Goal: Task Accomplishment & Management: Manage account settings

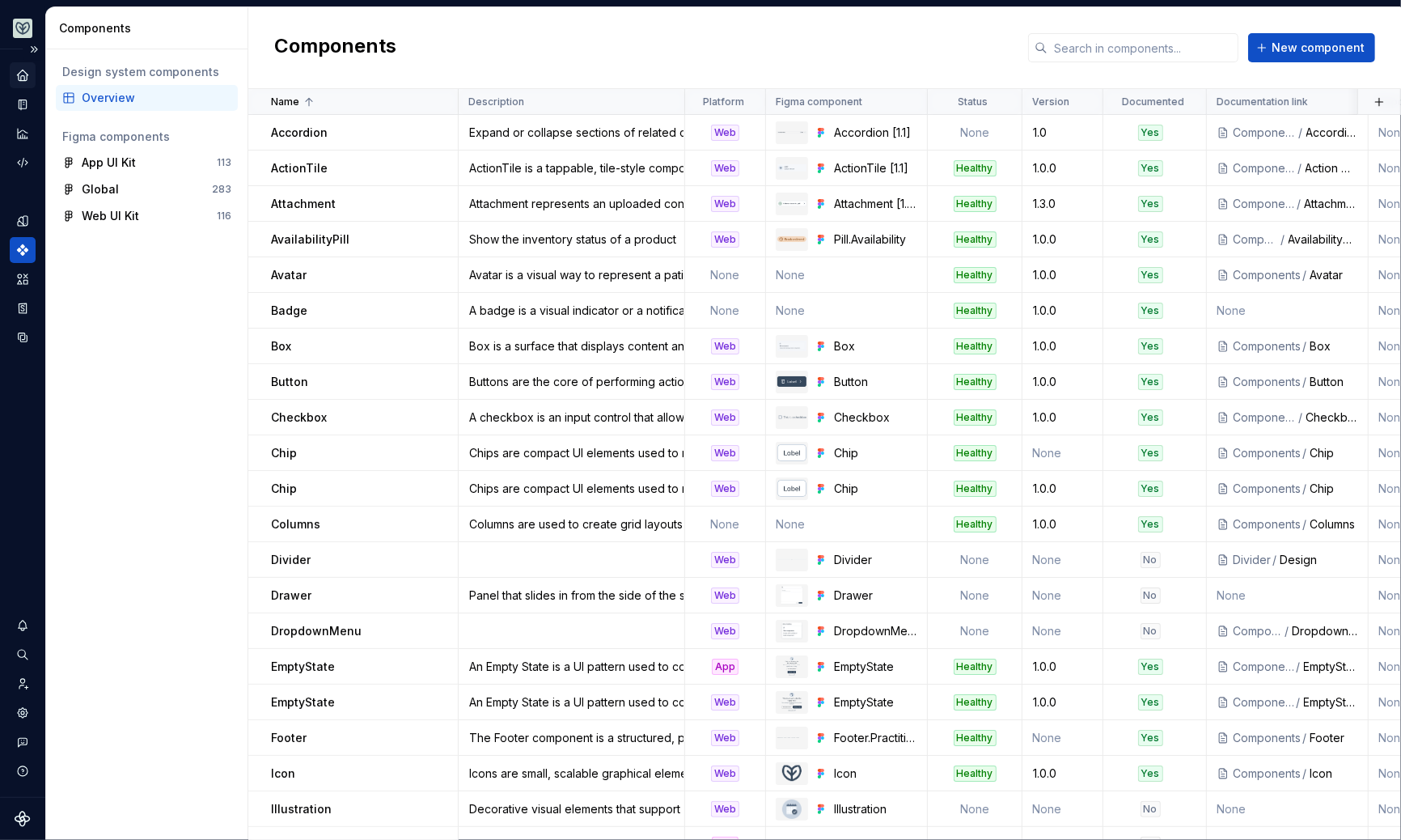
click at [19, 74] on icon "Home" at bounding box center [22, 75] width 11 height 11
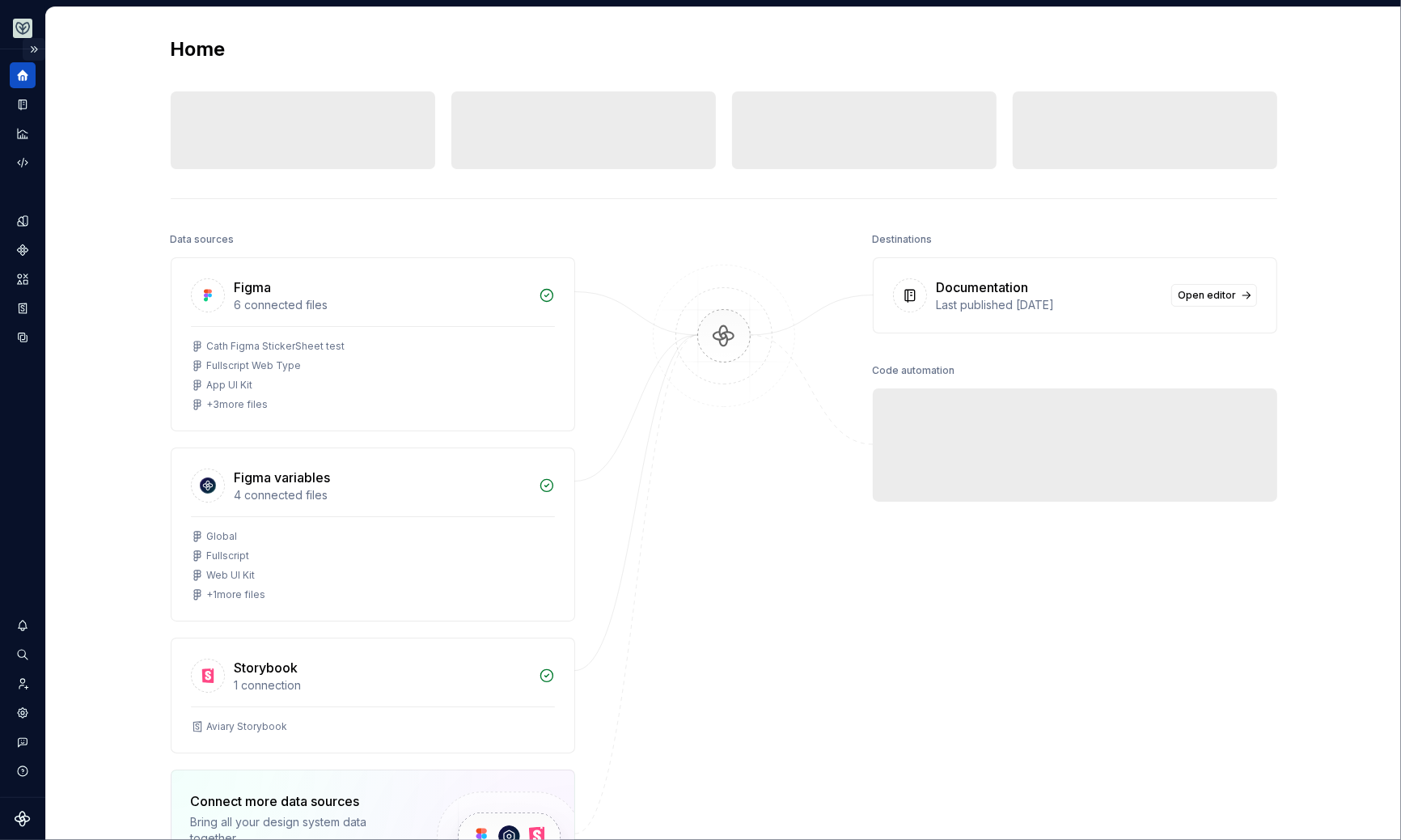
click at [30, 48] on button "Expand sidebar" at bounding box center [33, 49] width 23 height 23
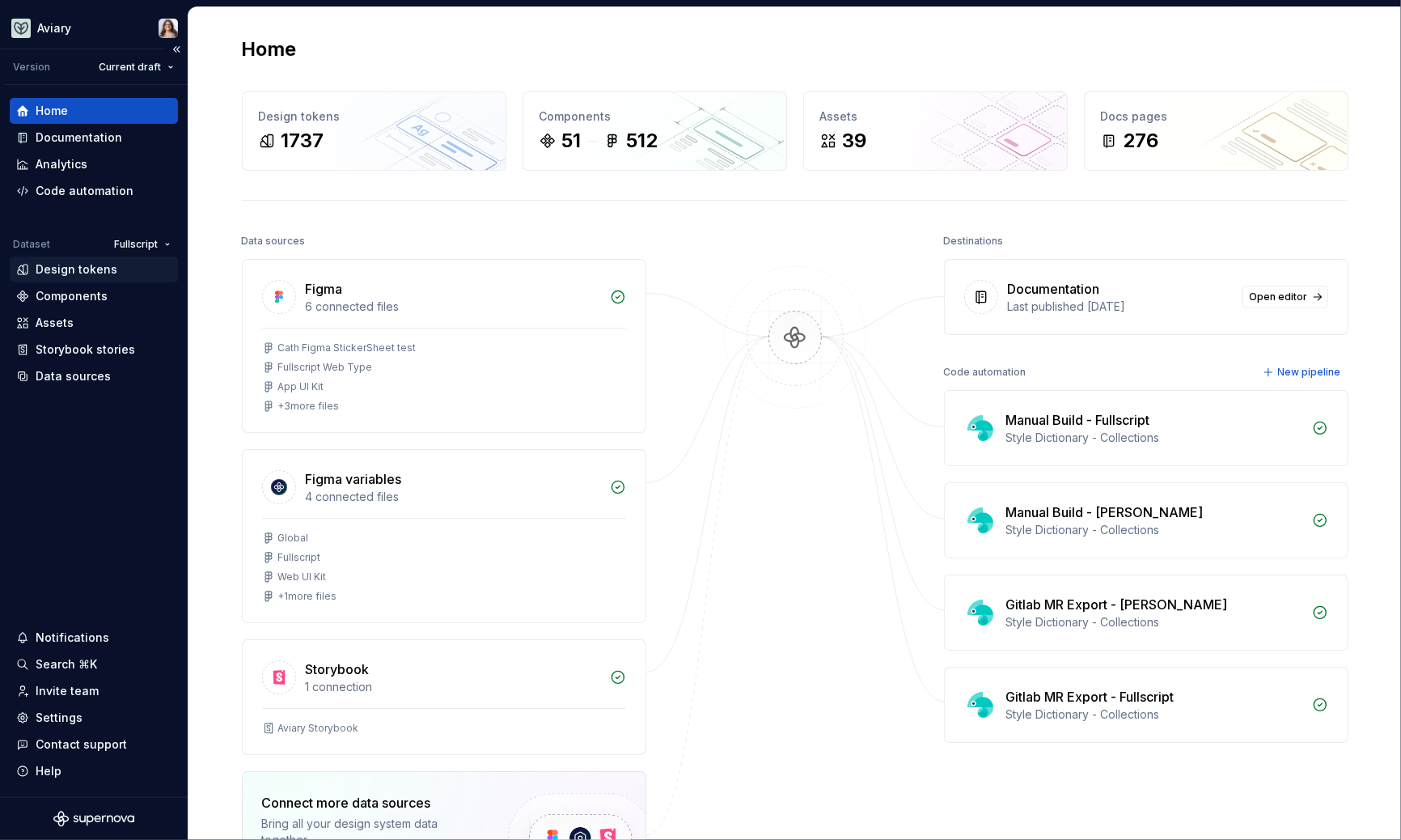
click at [77, 262] on div "Design tokens" at bounding box center [76, 269] width 82 height 16
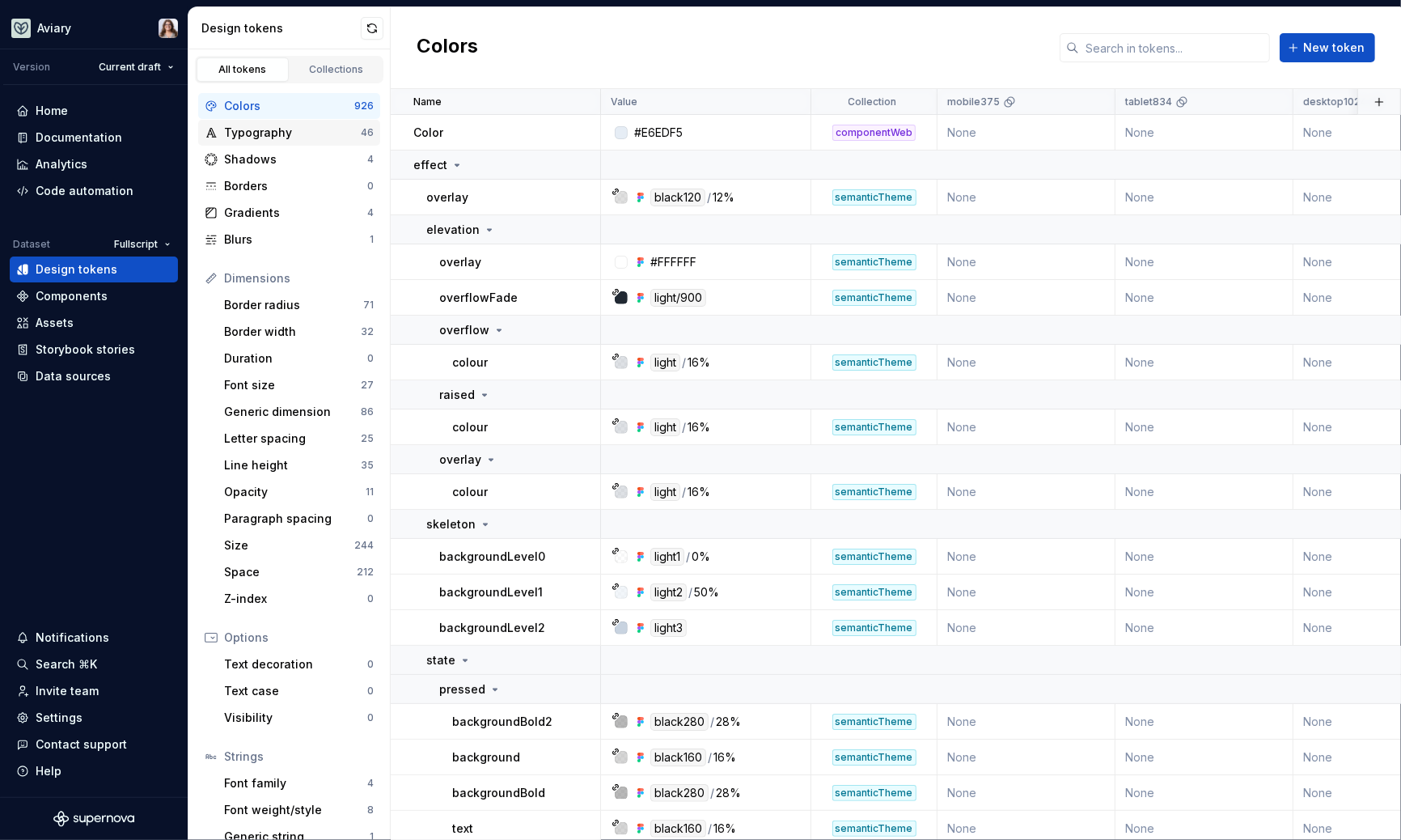
click at [292, 134] on div "Typography" at bounding box center [293, 132] width 137 height 16
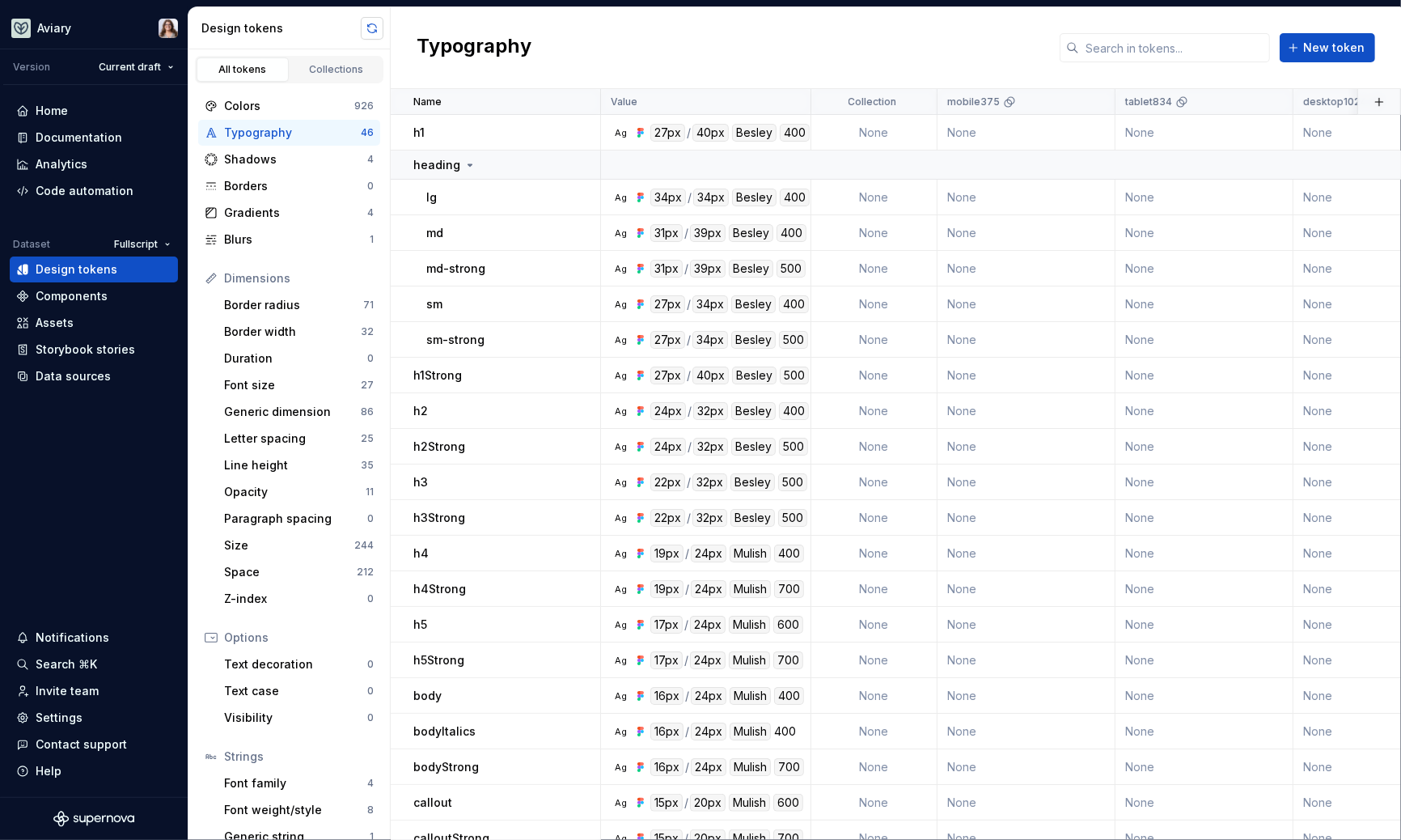
click at [375, 32] on button "button" at bounding box center [371, 28] width 23 height 23
click at [85, 373] on div "Data sources" at bounding box center [73, 376] width 75 height 16
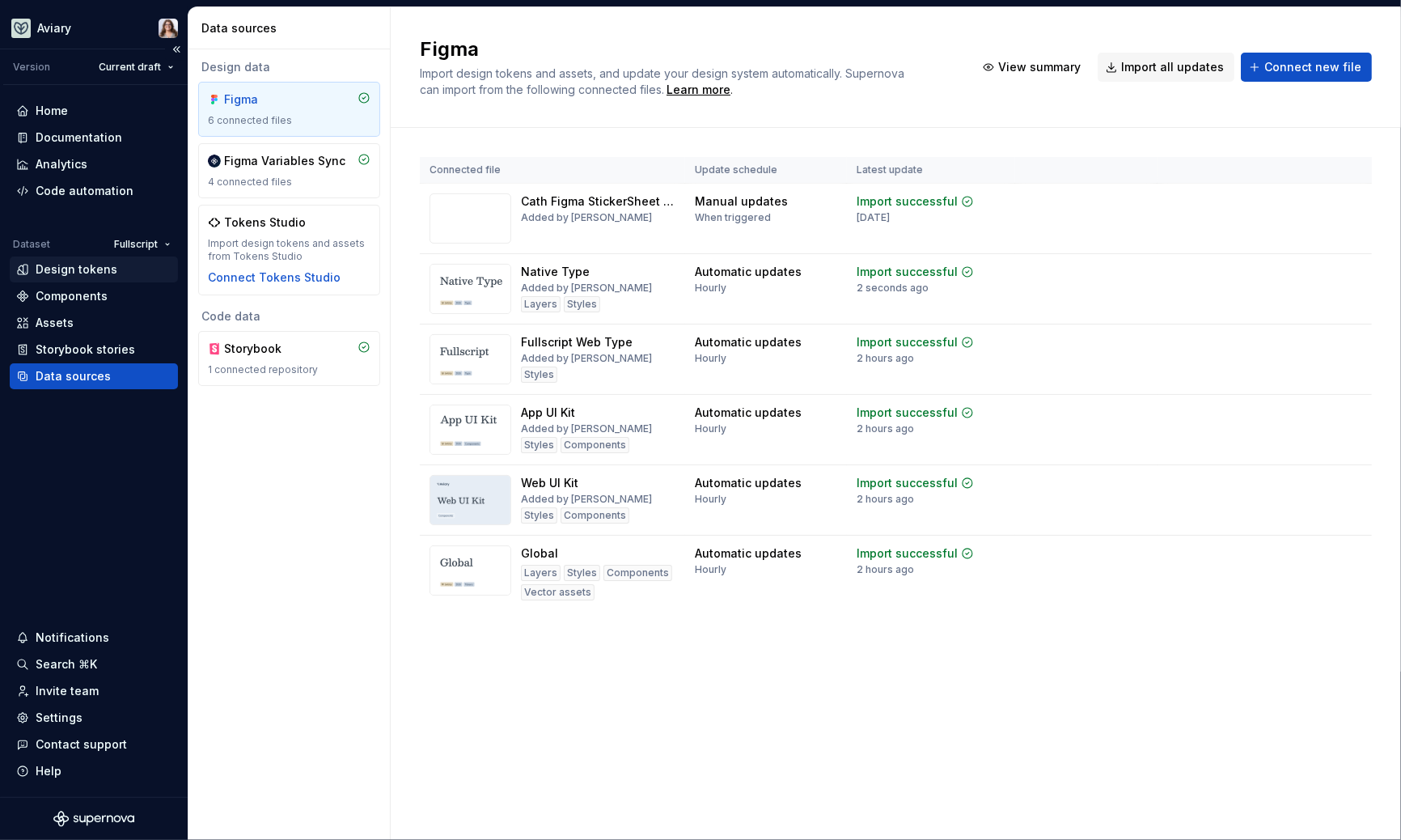
click at [86, 264] on div "Design tokens" at bounding box center [76, 269] width 82 height 16
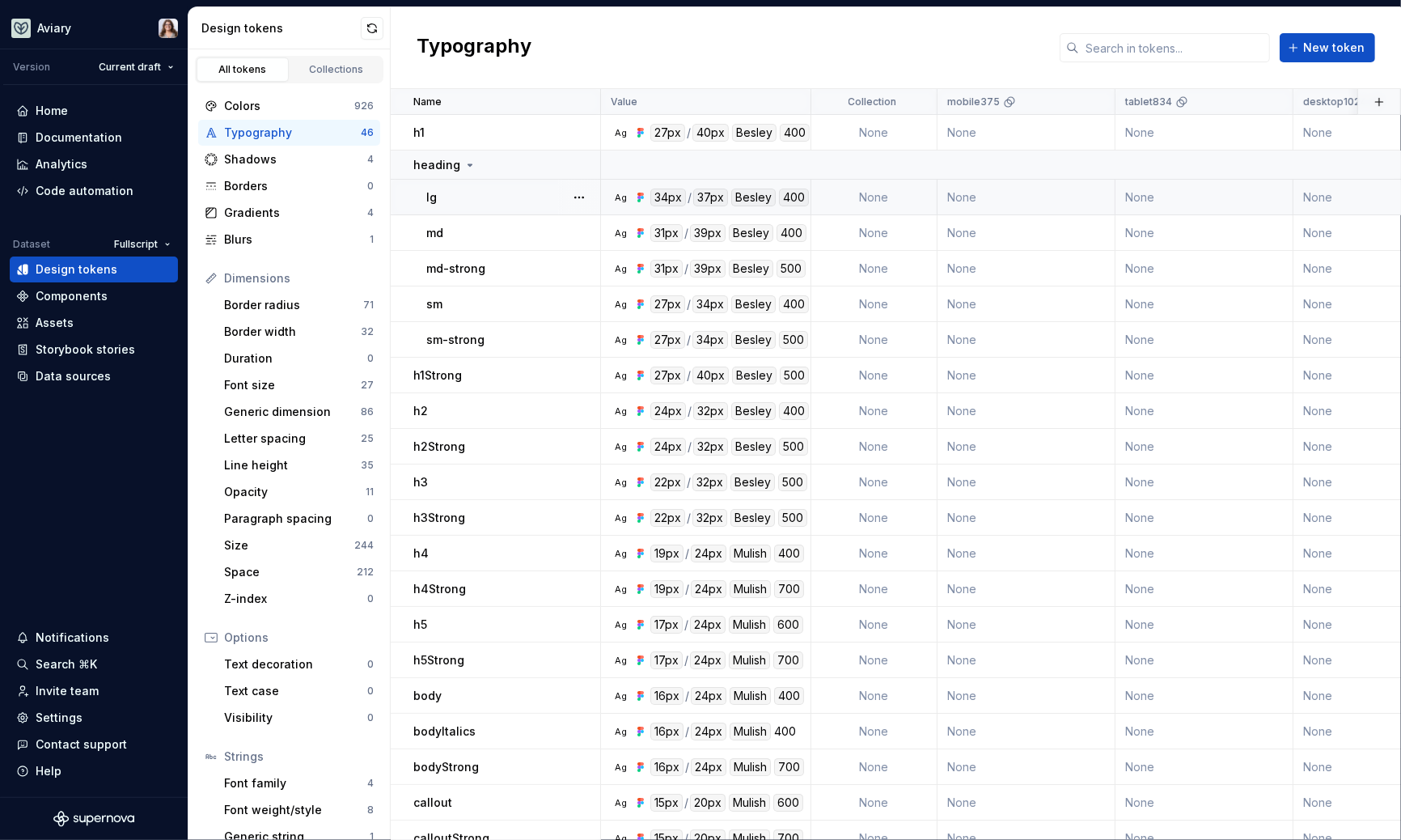
click at [523, 198] on div "lg" at bounding box center [513, 197] width 173 height 16
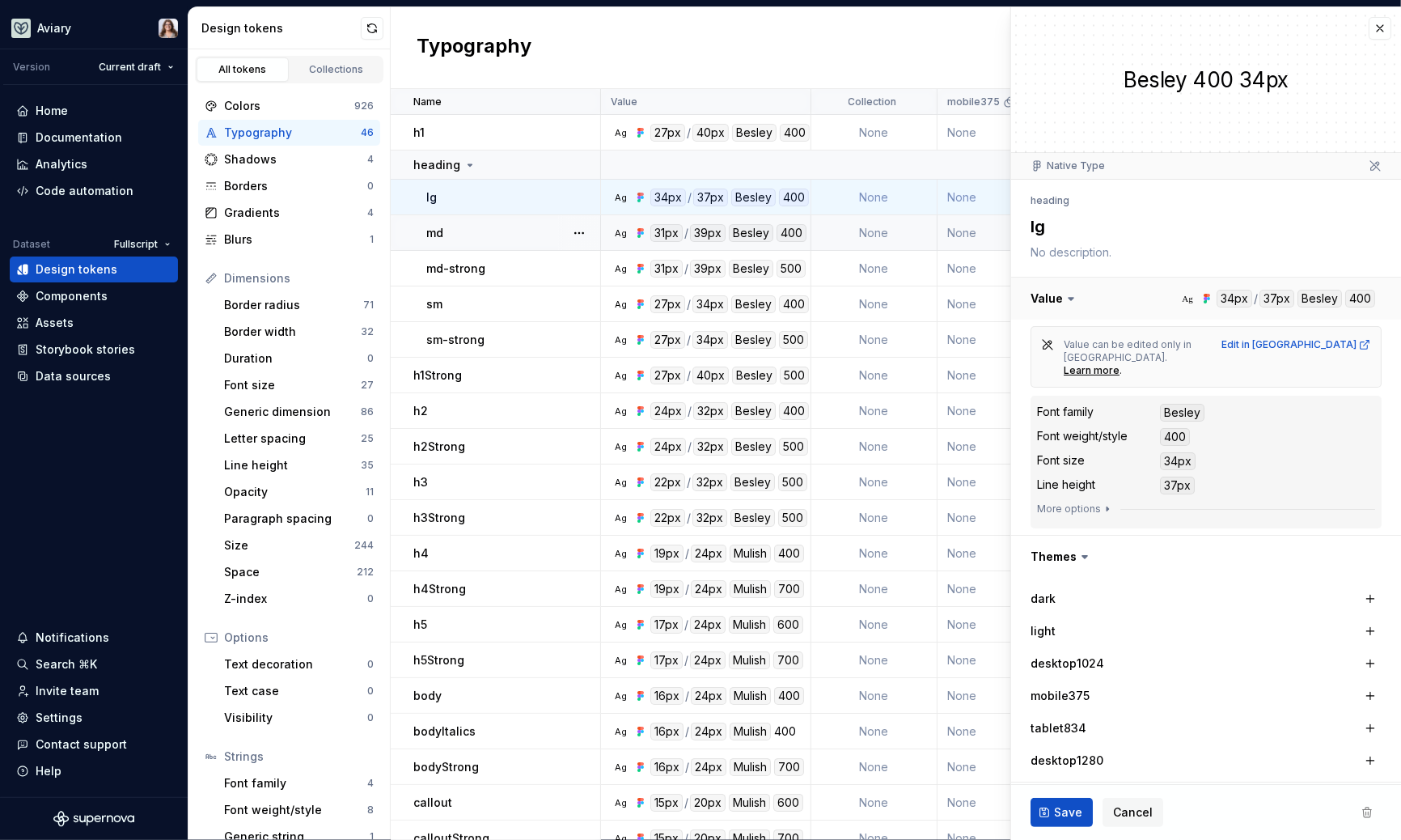
click at [1266, 299] on button "button" at bounding box center [1207, 298] width 390 height 42
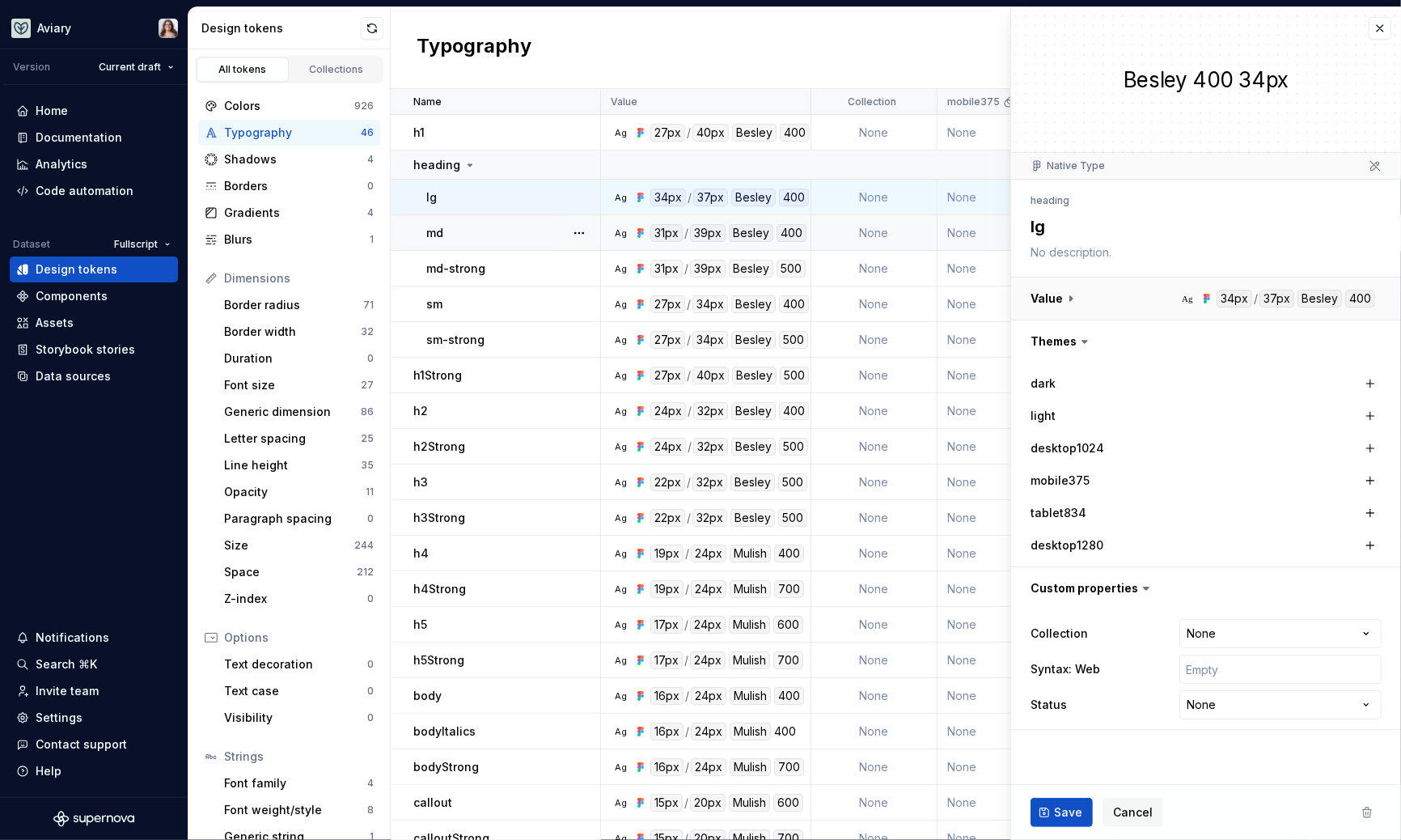
click at [1285, 295] on button "button" at bounding box center [1207, 298] width 390 height 42
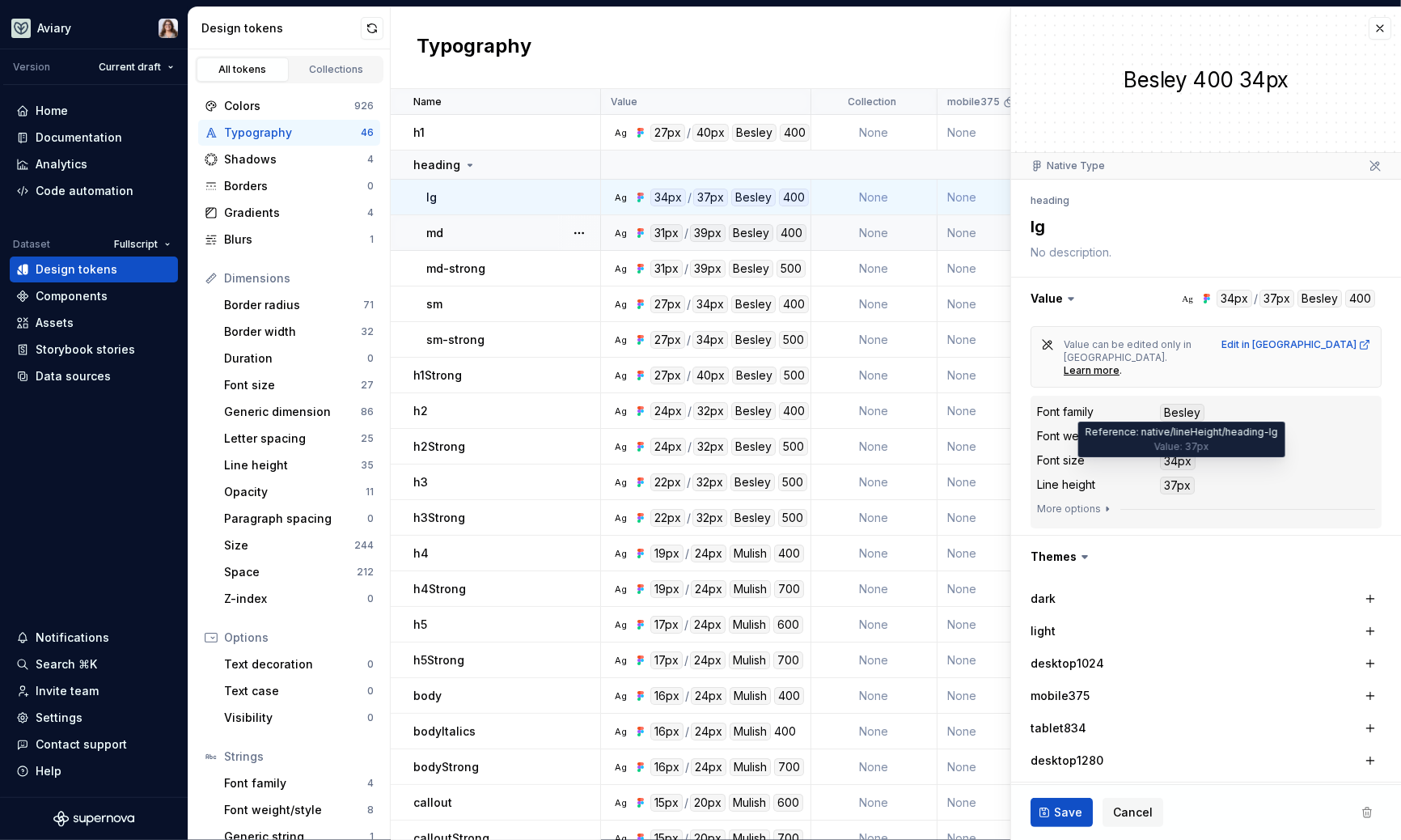
click at [1176, 477] on div "37px" at bounding box center [1177, 485] width 34 height 18
type textarea "*"
